Goal: Navigation & Orientation: Find specific page/section

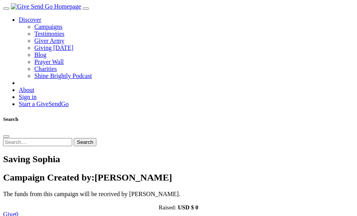
click at [34, 23] on link "Discover" at bounding box center [30, 19] width 23 height 7
click at [54, 30] on link "Campaigns" at bounding box center [48, 26] width 28 height 7
